Goal: Information Seeking & Learning: Learn about a topic

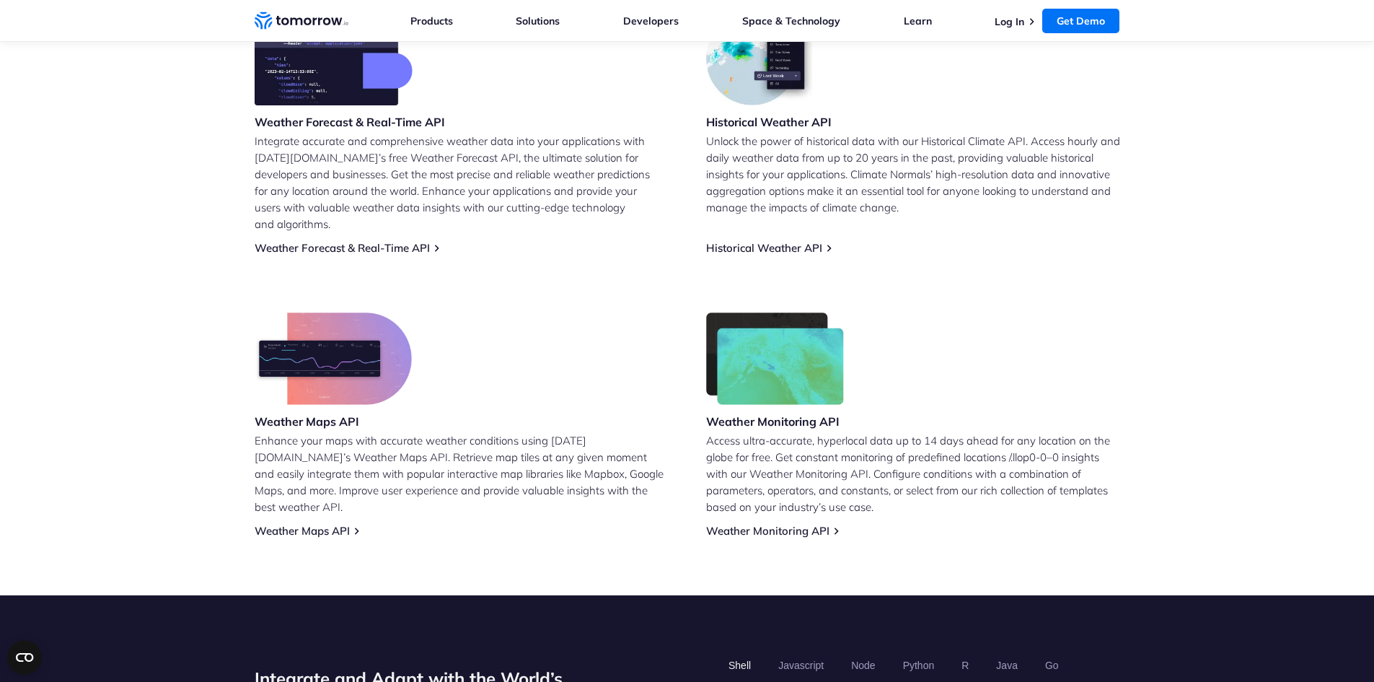
click at [677, 453] on div "Weather Forecast & Real-Time API Integrate accurate and comprehensive weather d…" at bounding box center [688, 275] width 866 height 524
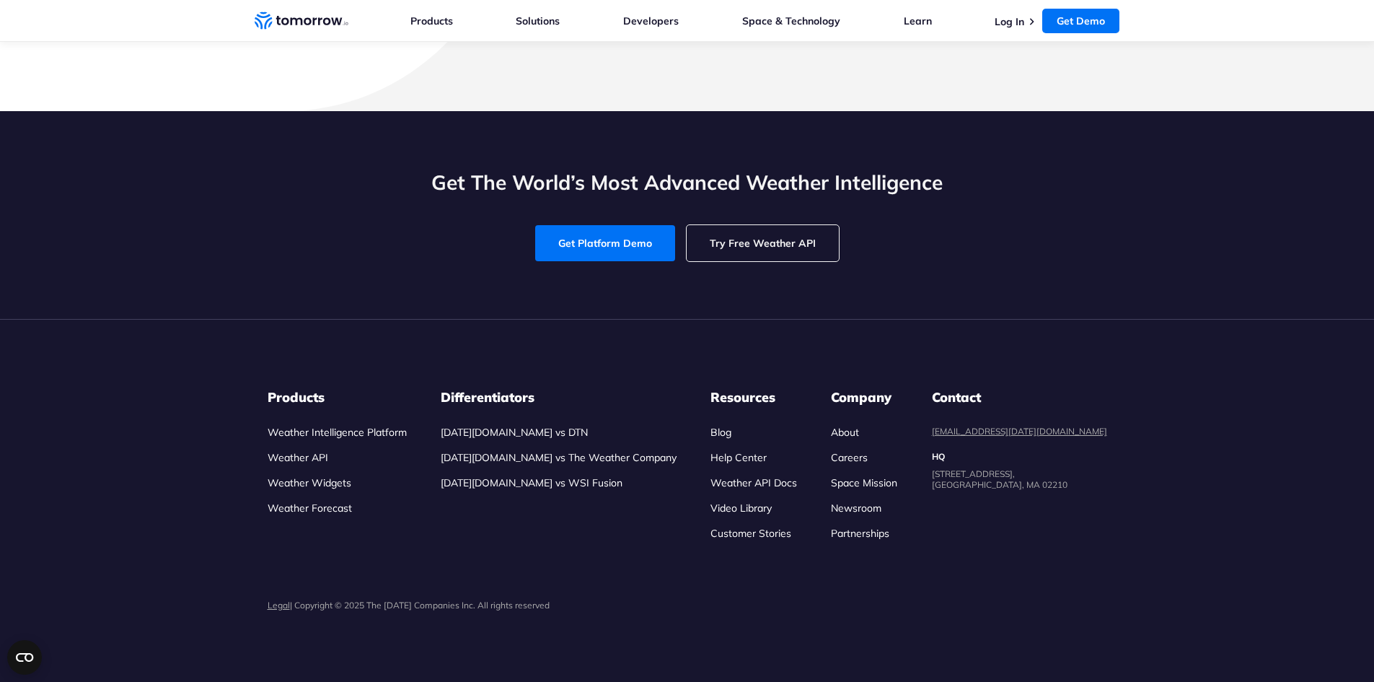
scroll to position [4401, 0]
